Goal: Transaction & Acquisition: Purchase product/service

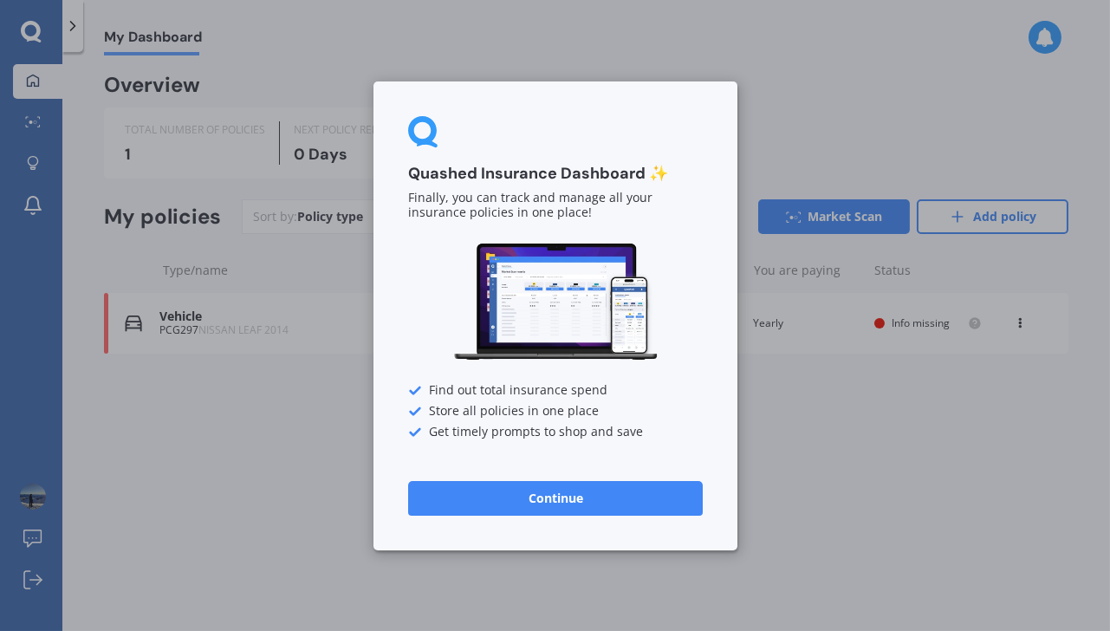
click at [565, 489] on button "Continue" at bounding box center [555, 497] width 295 height 35
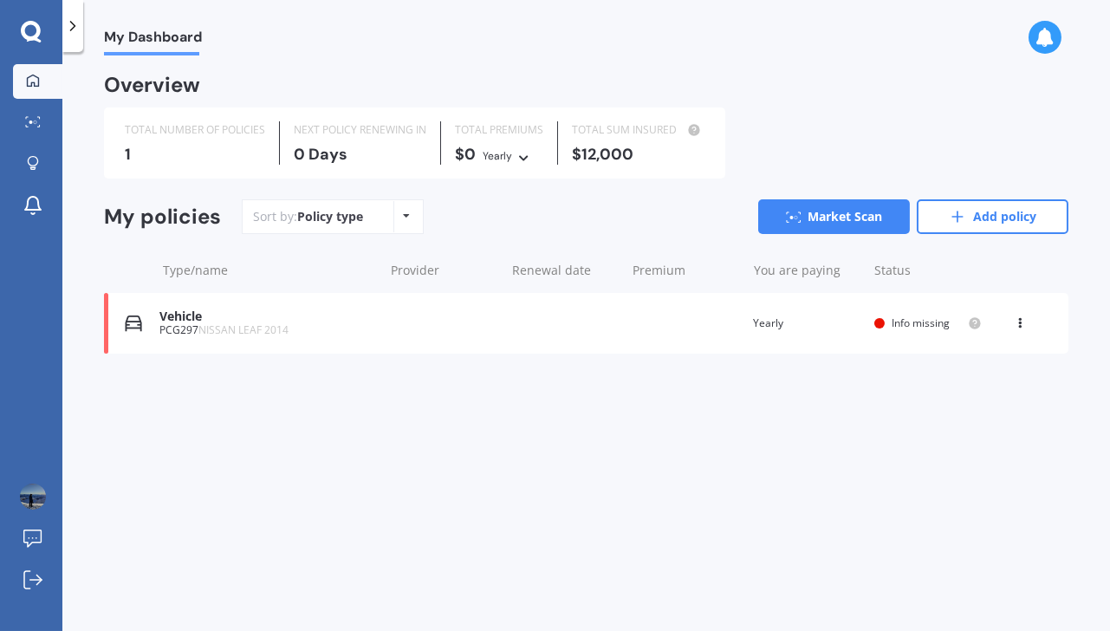
click at [385, 448] on div "My Dashboard Overview TOTAL NUMBER OF POLICIES 1 NEXT POLICY RENEWING [DATE] TO…" at bounding box center [585, 344] width 1047 height 579
click at [40, 137] on link "Market Scan" at bounding box center [37, 123] width 49 height 35
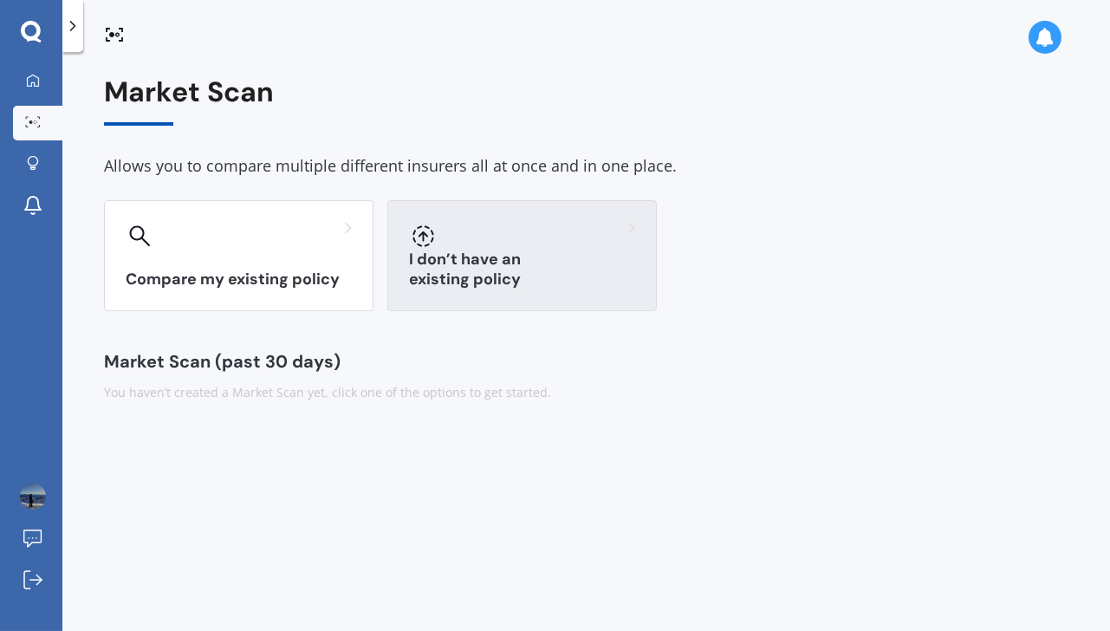
click at [445, 295] on div "I don’t have an existing policy" at bounding box center [521, 255] width 269 height 111
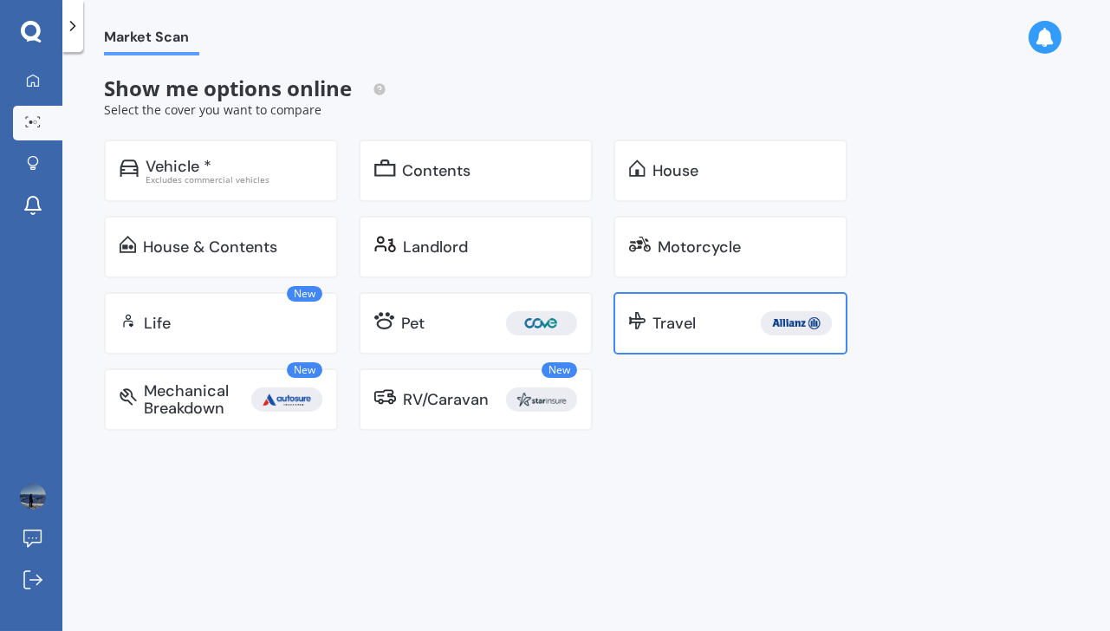
click at [638, 342] on div "Travel" at bounding box center [730, 323] width 234 height 62
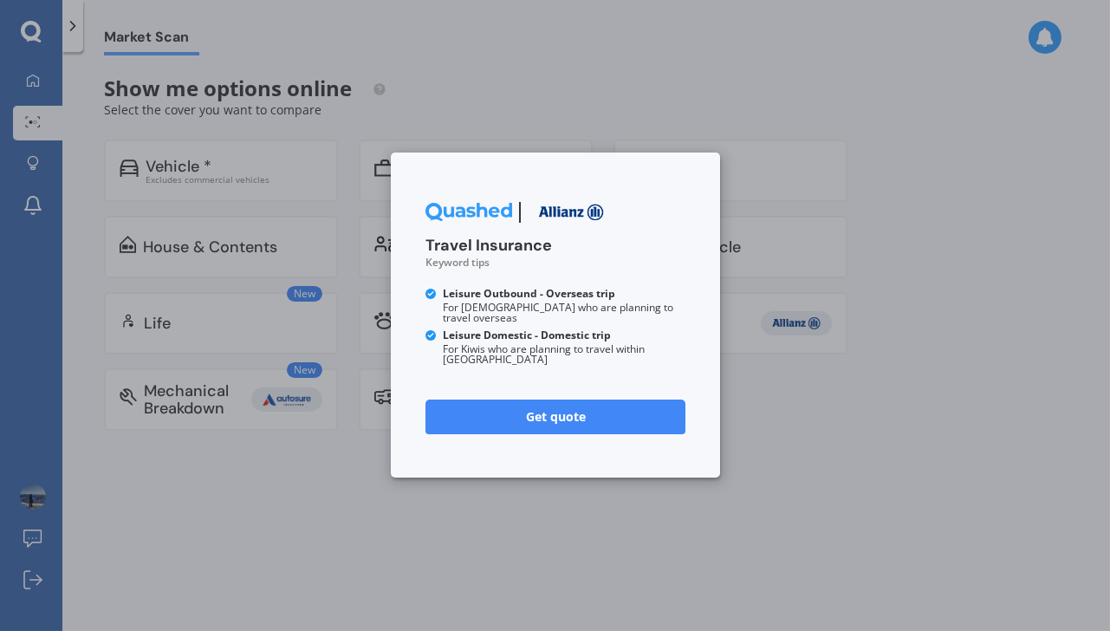
click at [541, 399] on link "Get quote" at bounding box center [555, 416] width 260 height 35
